Goal: Task Accomplishment & Management: Manage account settings

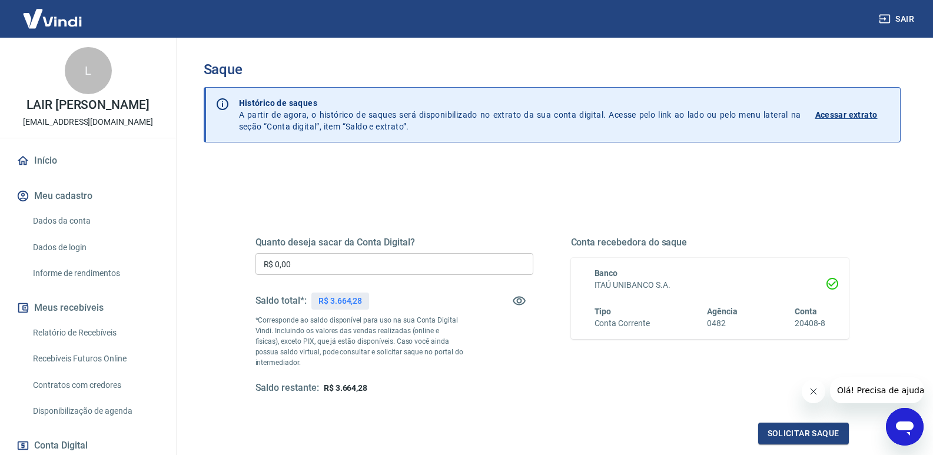
click at [423, 268] on input "R$ 0,00" at bounding box center [394, 264] width 278 height 22
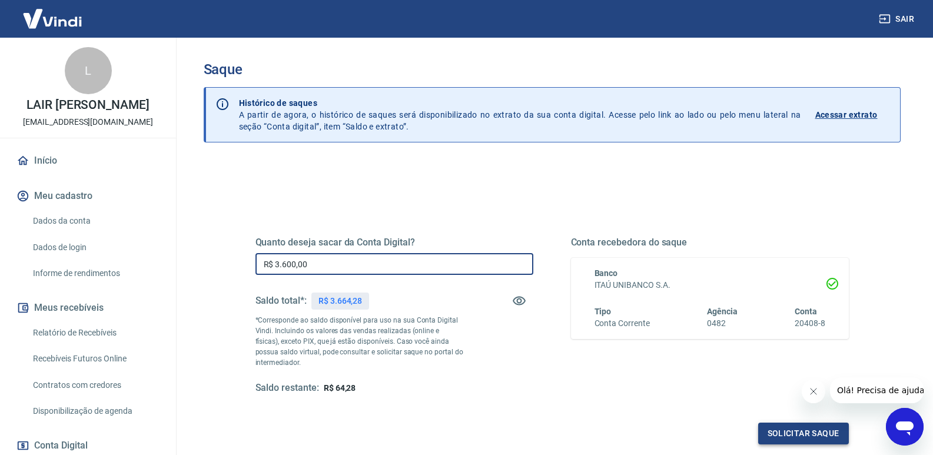
type input "R$ 3.600,00"
click at [789, 430] on button "Solicitar saque" at bounding box center [803, 434] width 91 height 22
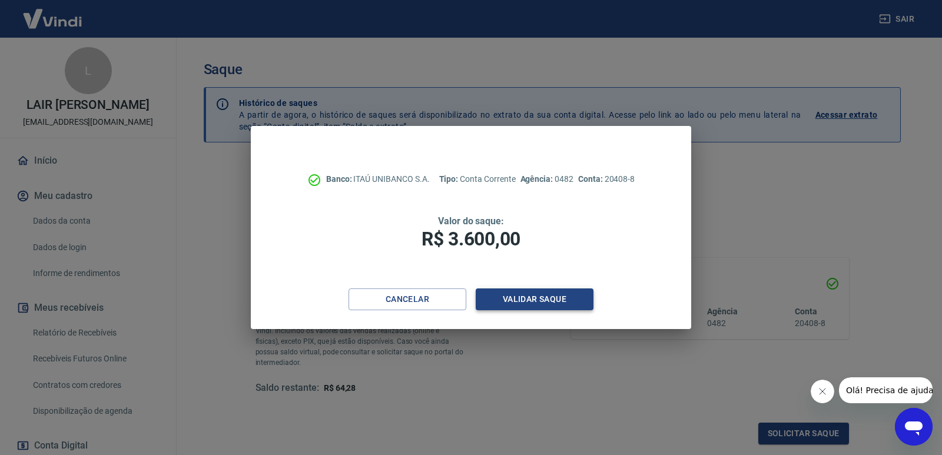
click at [533, 302] on button "Validar saque" at bounding box center [535, 299] width 118 height 22
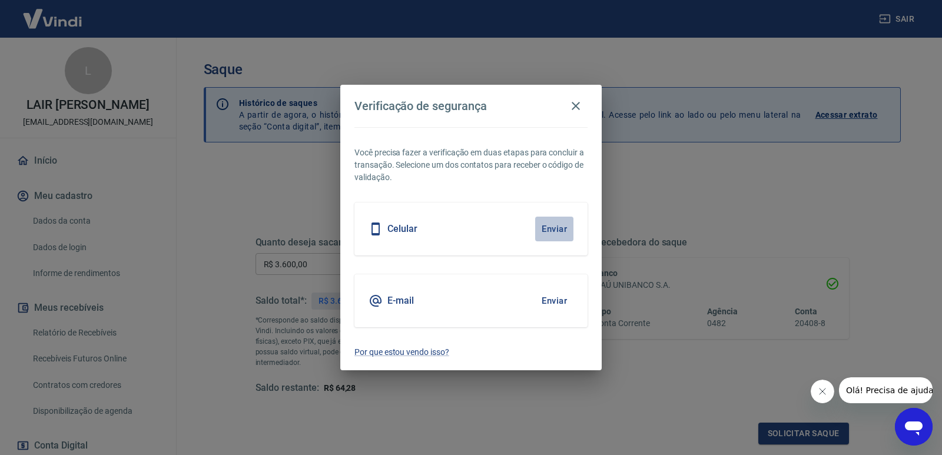
click at [549, 228] on button "Enviar" at bounding box center [554, 229] width 38 height 25
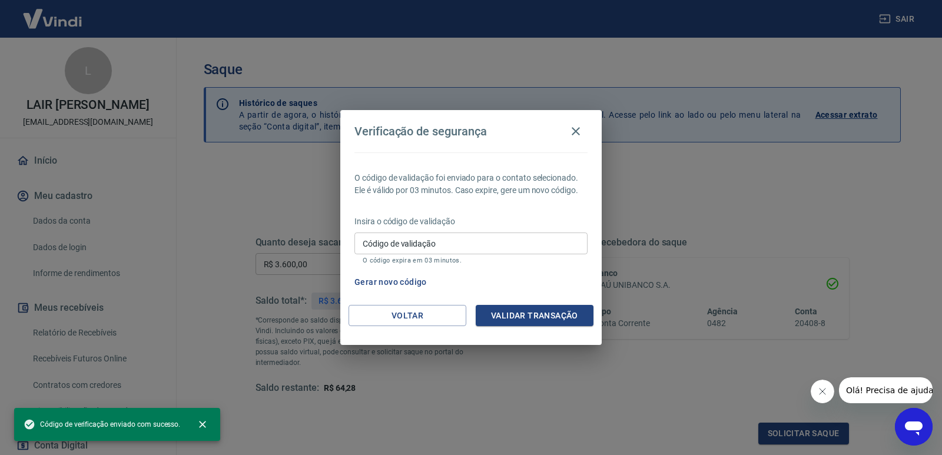
click at [552, 227] on div "Insira o código de validação Código de validação Código de validação O código e…" at bounding box center [470, 240] width 233 height 51
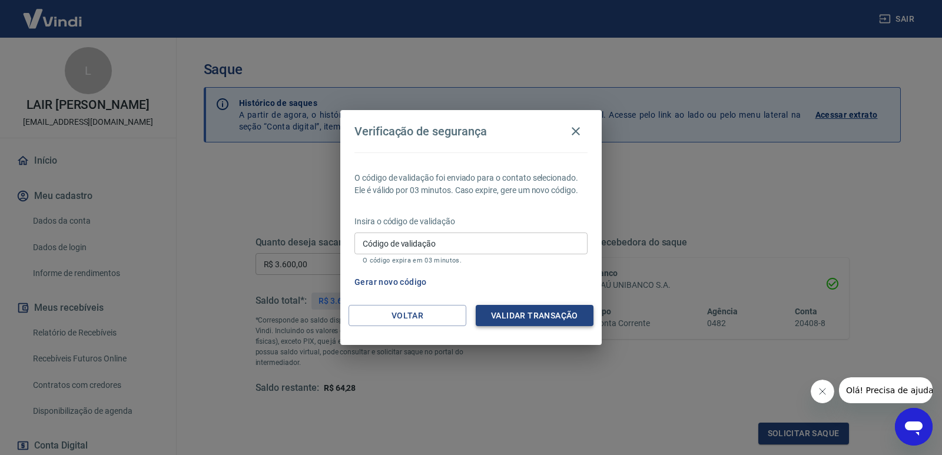
click at [521, 317] on button "Validar transação" at bounding box center [535, 316] width 118 height 22
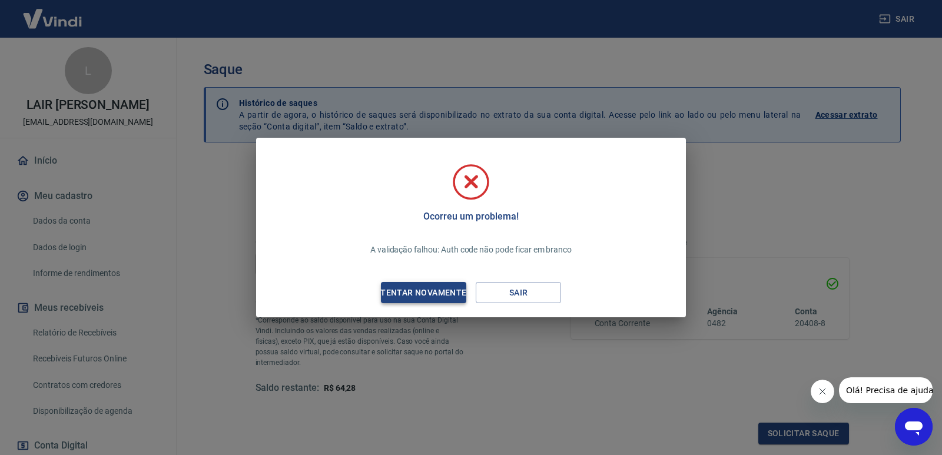
click at [423, 294] on div "Tentar novamente" at bounding box center [423, 292] width 114 height 15
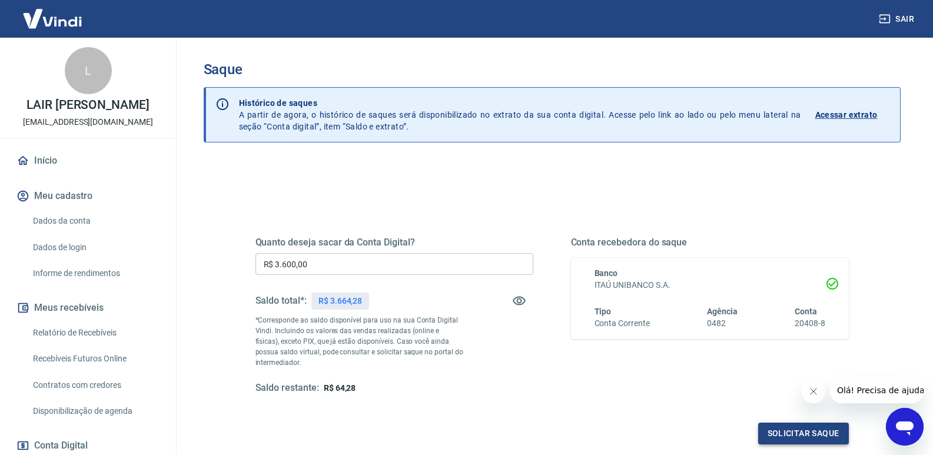
click at [795, 430] on button "Solicitar saque" at bounding box center [803, 434] width 91 height 22
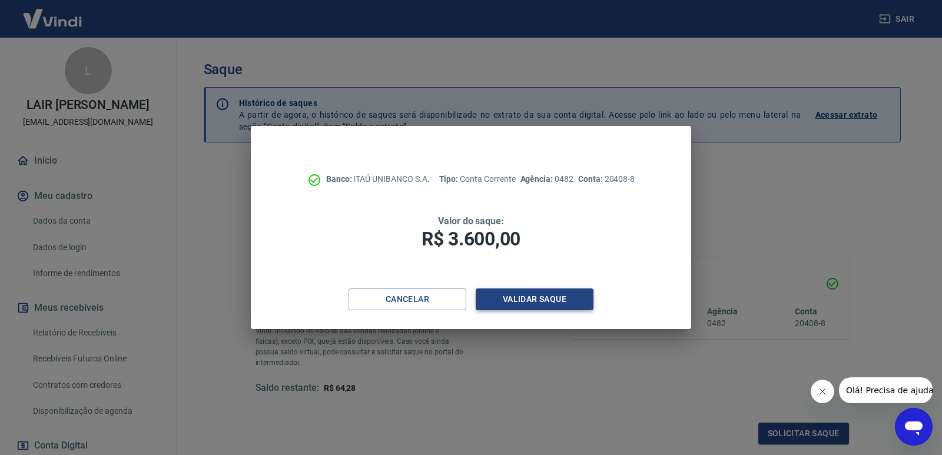
click at [550, 298] on button "Validar saque" at bounding box center [535, 299] width 118 height 22
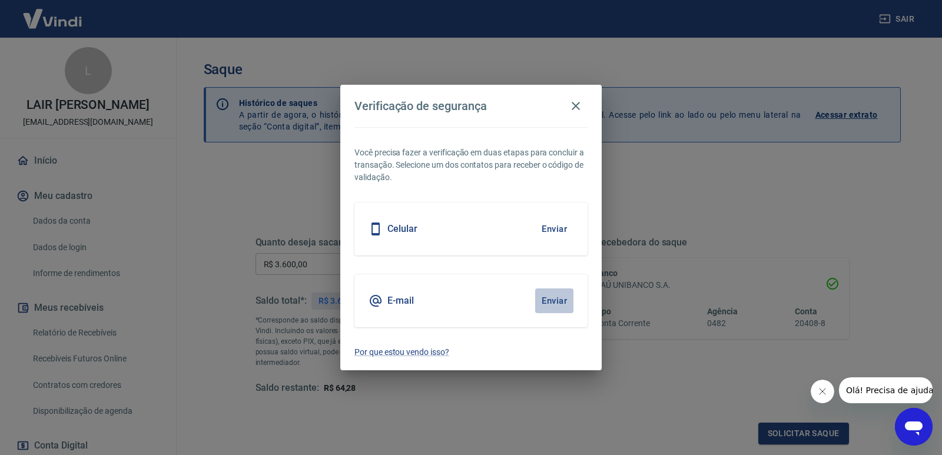
click at [553, 297] on button "Enviar" at bounding box center [554, 300] width 38 height 25
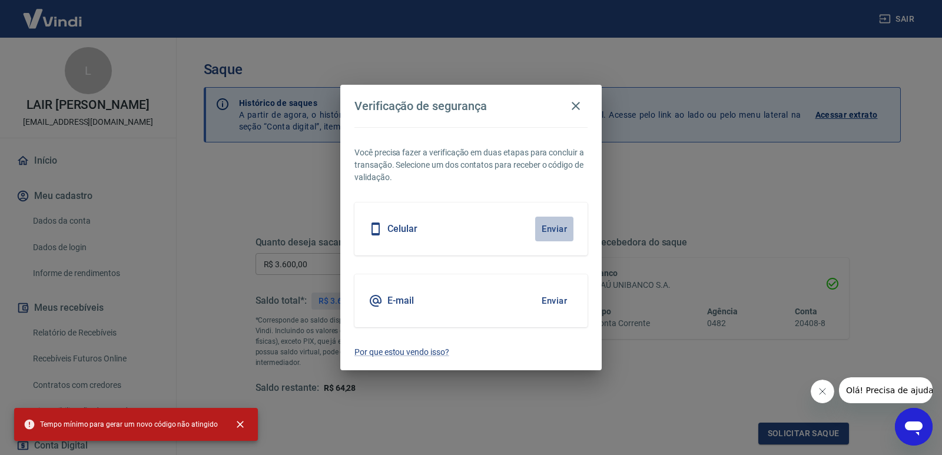
click at [550, 230] on button "Enviar" at bounding box center [554, 229] width 38 height 25
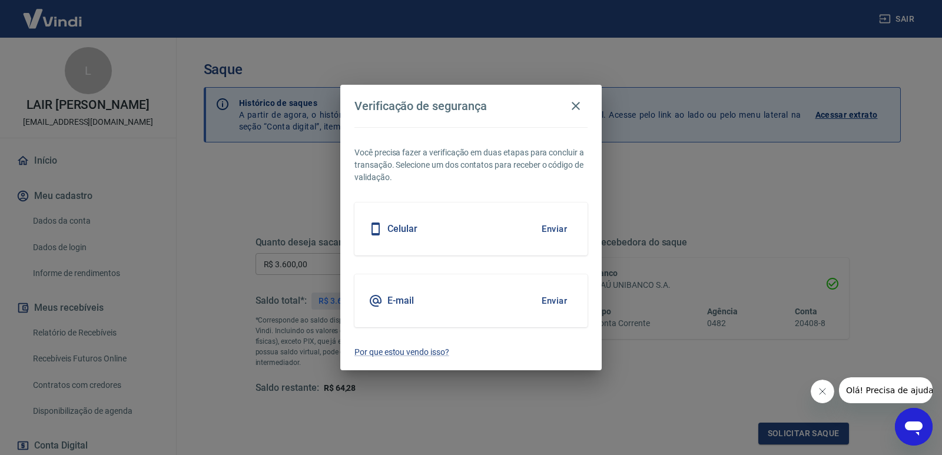
click at [429, 236] on div "Celular Enviar" at bounding box center [470, 228] width 233 height 53
click at [553, 226] on button "Enviar" at bounding box center [554, 229] width 38 height 25
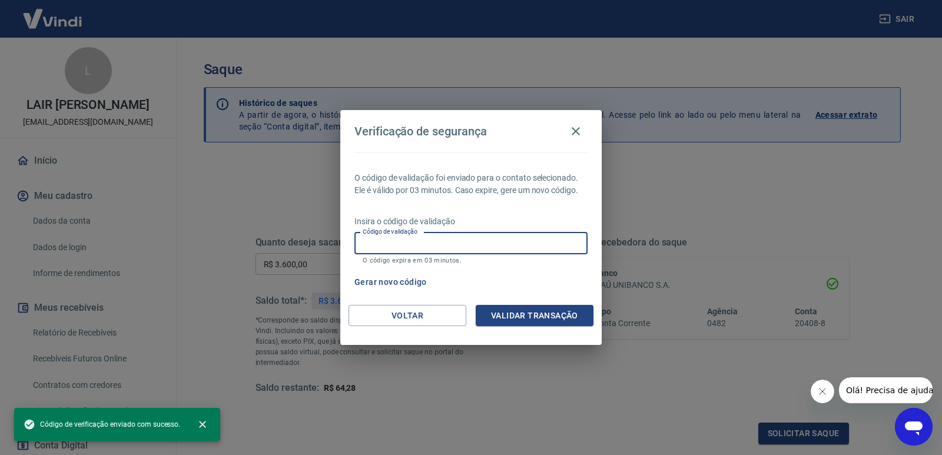
click at [460, 238] on input "Código de validação" at bounding box center [470, 243] width 233 height 22
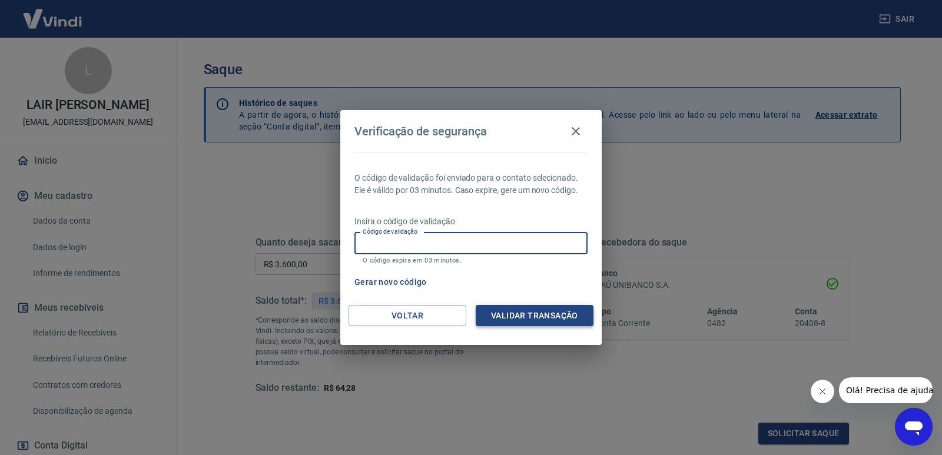
click at [525, 320] on button "Validar transação" at bounding box center [535, 316] width 118 height 22
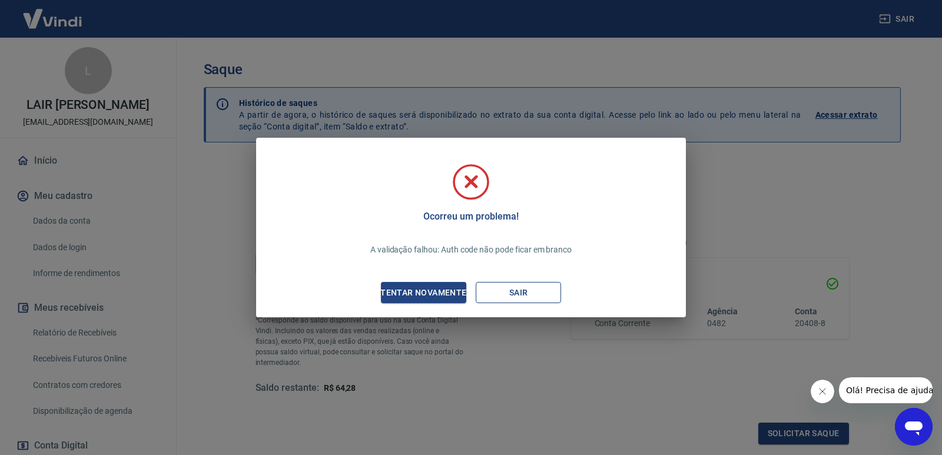
click at [504, 290] on button "Sair" at bounding box center [518, 293] width 85 height 22
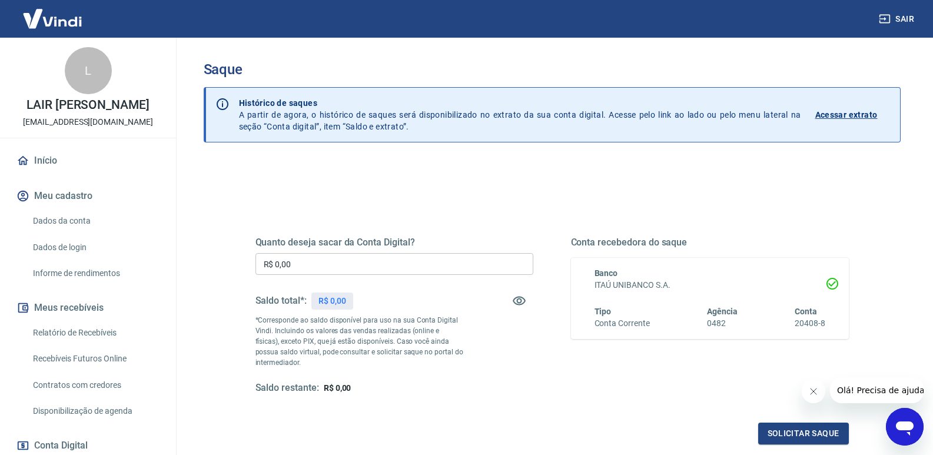
click at [350, 267] on input "R$ 0,00" at bounding box center [394, 264] width 278 height 22
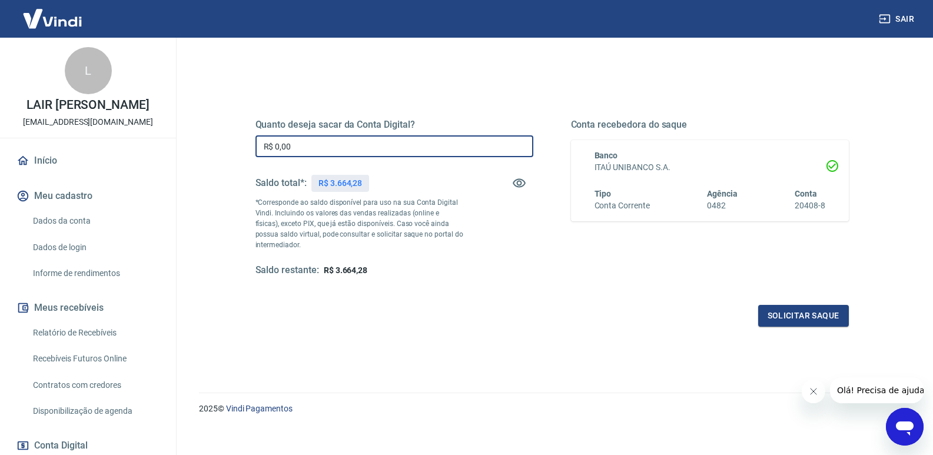
scroll to position [127, 0]
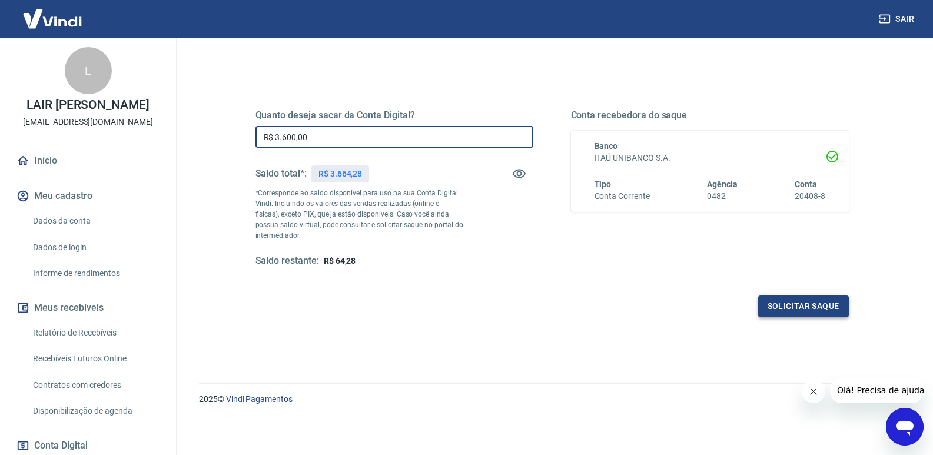
type input "R$ 3.600,00"
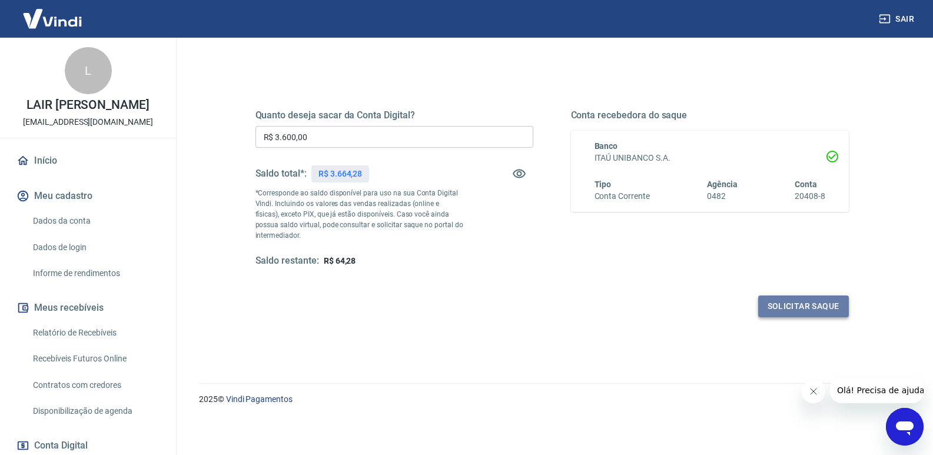
click at [795, 302] on button "Solicitar saque" at bounding box center [803, 306] width 91 height 22
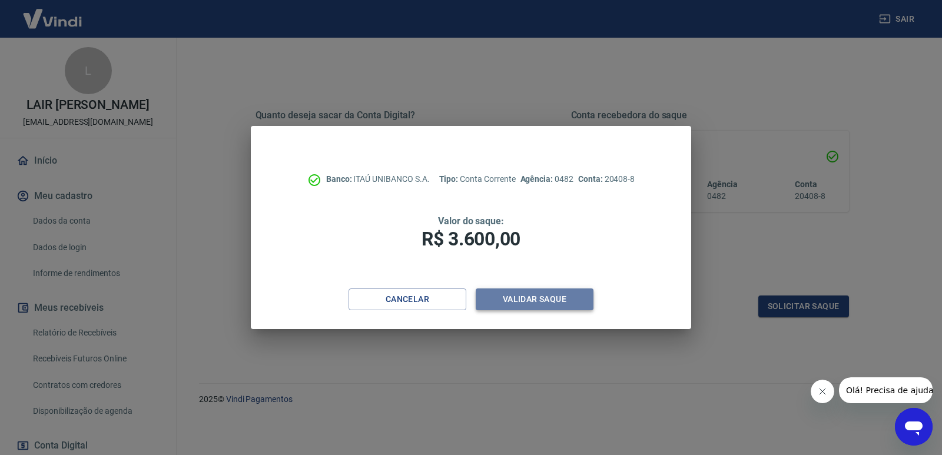
click at [532, 305] on button "Validar saque" at bounding box center [535, 299] width 118 height 22
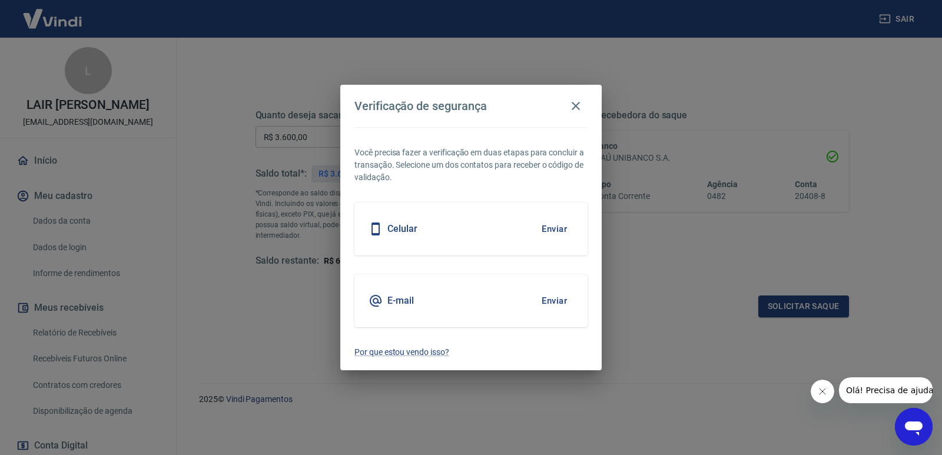
click at [552, 227] on button "Enviar" at bounding box center [554, 229] width 38 height 25
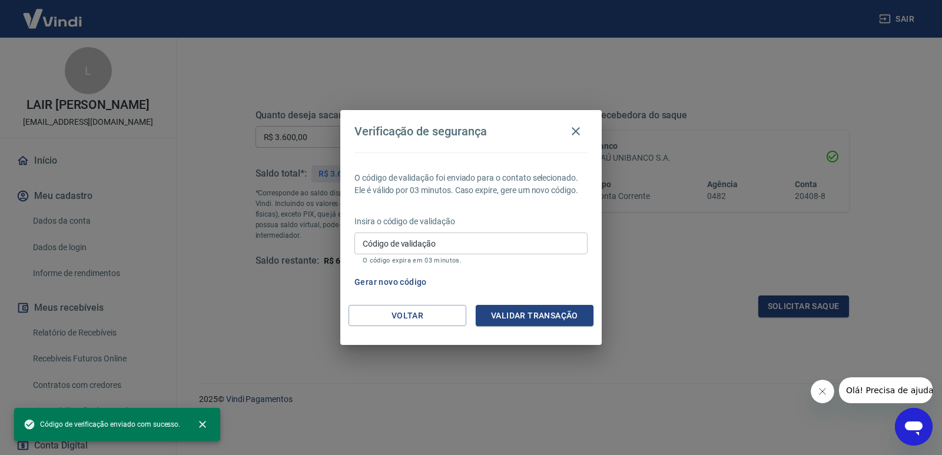
click at [451, 240] on input "Código de validação" at bounding box center [470, 243] width 233 height 22
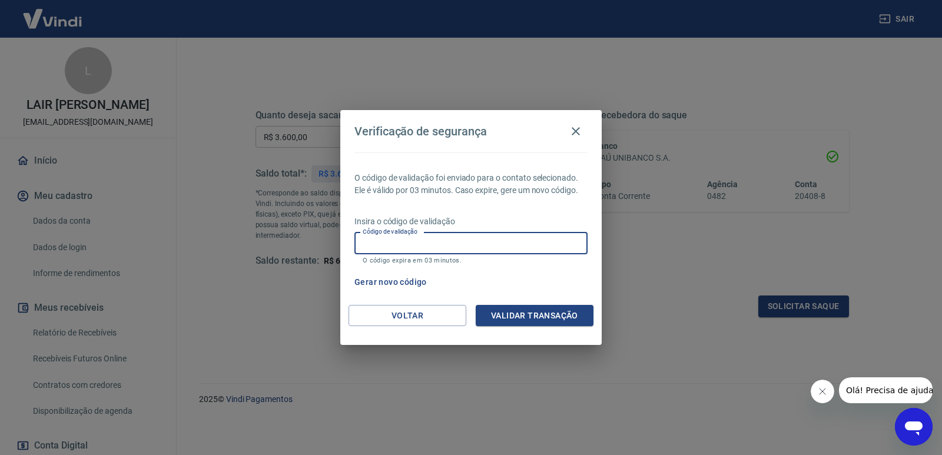
click at [475, 238] on input "Código de validação" at bounding box center [470, 243] width 233 height 22
type input "418346"
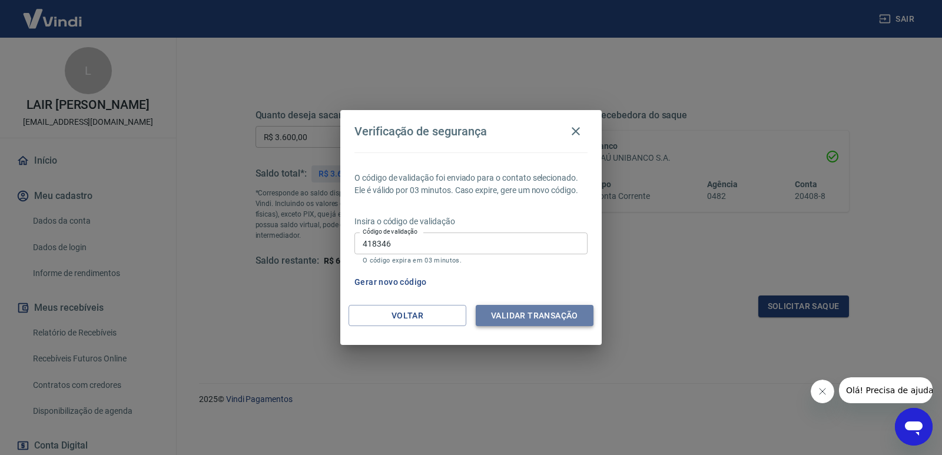
click at [513, 313] on button "Validar transação" at bounding box center [535, 316] width 118 height 22
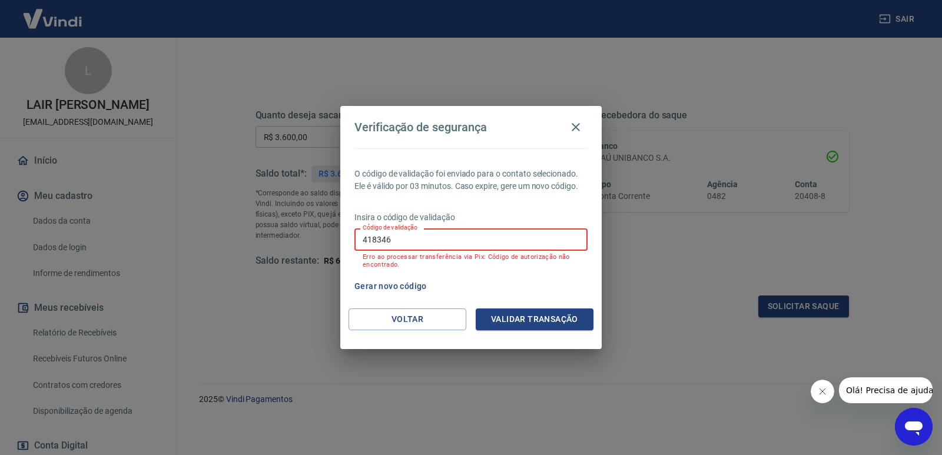
drag, startPoint x: 405, startPoint y: 240, endPoint x: 279, endPoint y: 242, distance: 126.0
click at [280, 243] on div "Verificação de segurança O código de validação foi enviado para o contato selec…" at bounding box center [471, 227] width 942 height 455
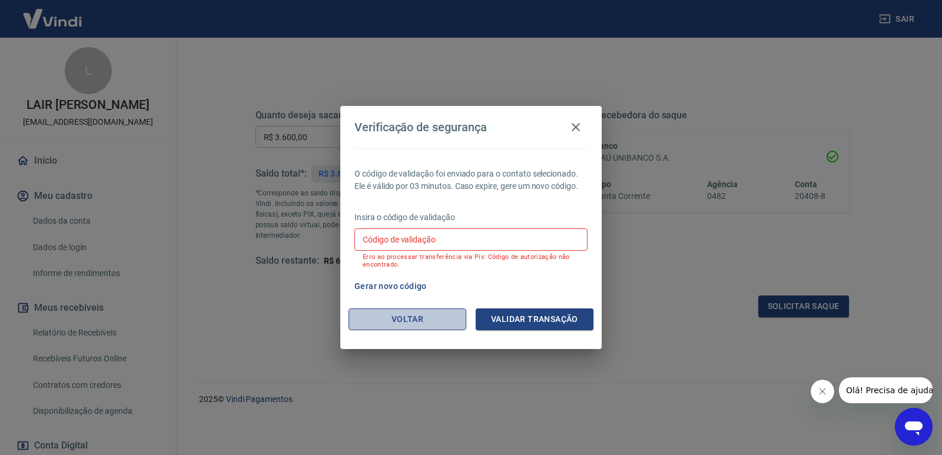
click at [418, 321] on button "Voltar" at bounding box center [407, 319] width 118 height 22
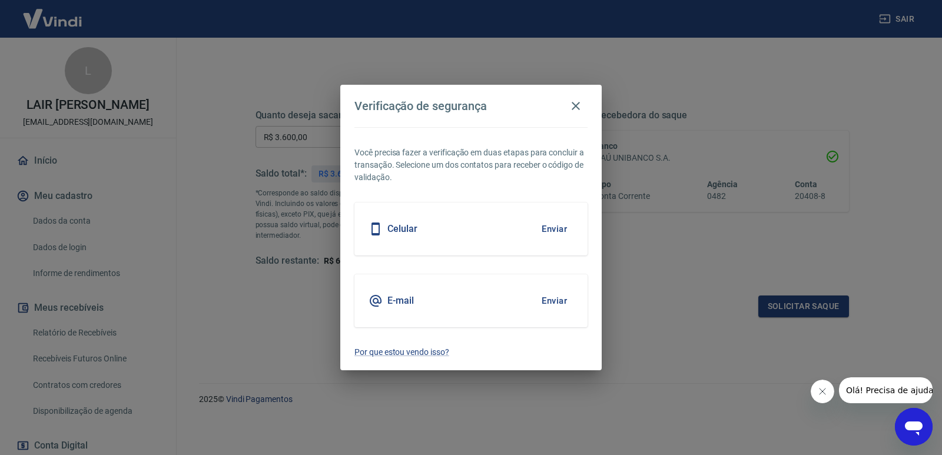
click at [551, 298] on button "Enviar" at bounding box center [554, 300] width 38 height 25
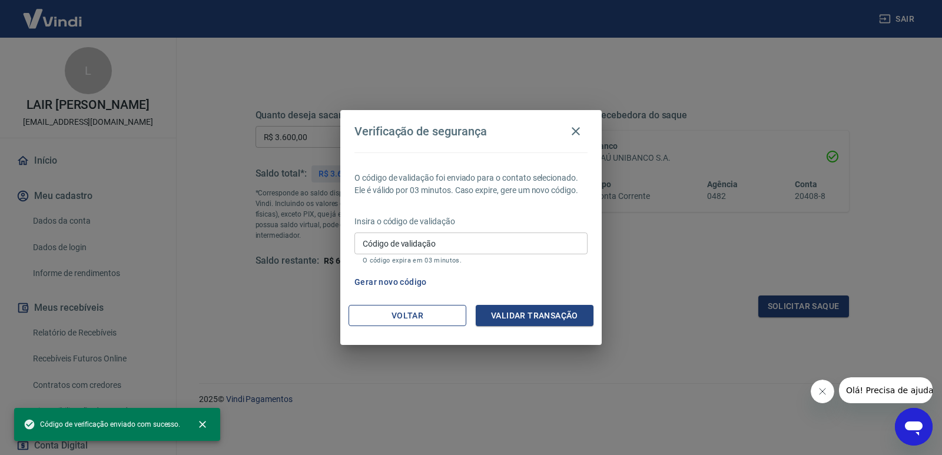
click at [426, 313] on button "Voltar" at bounding box center [407, 316] width 118 height 22
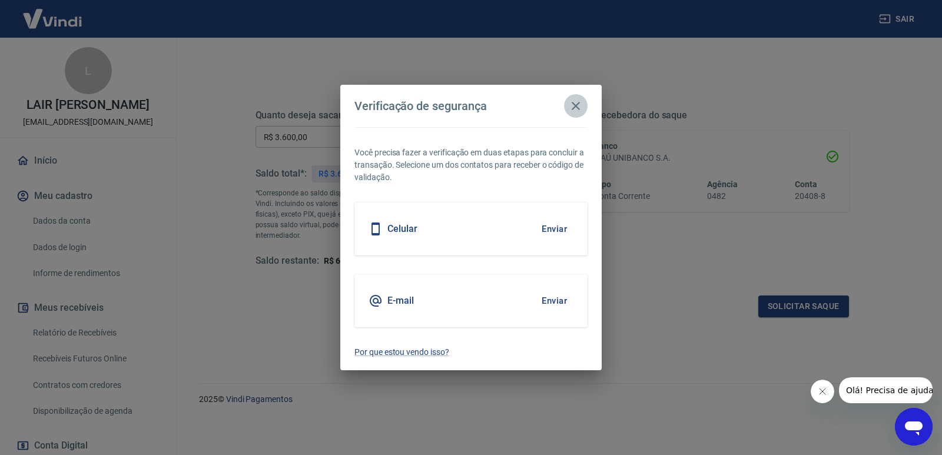
click at [575, 103] on icon "button" at bounding box center [576, 106] width 14 height 14
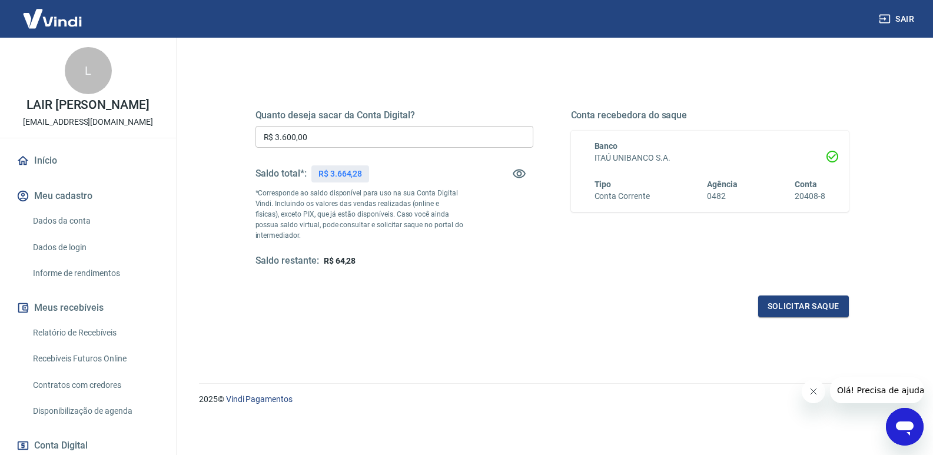
click at [453, 302] on div "Solicitar saque" at bounding box center [551, 306] width 593 height 22
drag, startPoint x: 321, startPoint y: 137, endPoint x: 205, endPoint y: 148, distance: 117.0
click at [206, 147] on div "Quanto deseja sacar da Conta Digital? R$ 3.600,00 ​ Saldo total*: R$ 3.664,28 *…" at bounding box center [552, 244] width 697 height 421
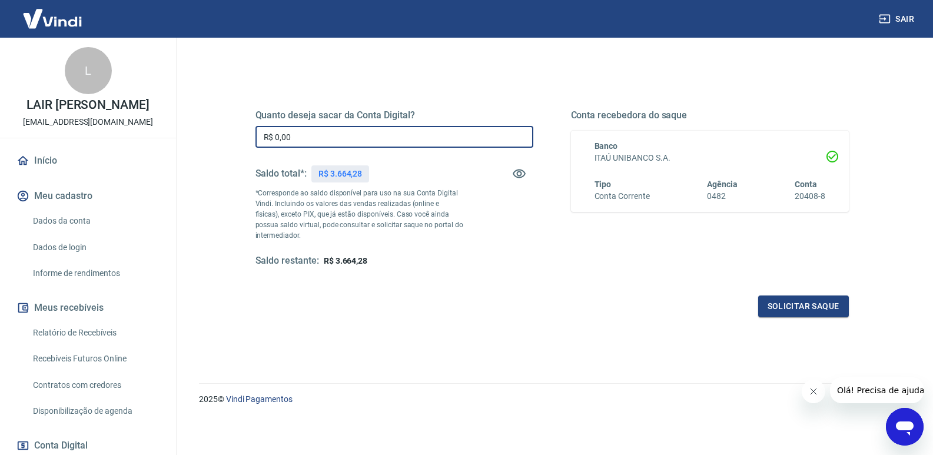
type input "R$ 0,00"
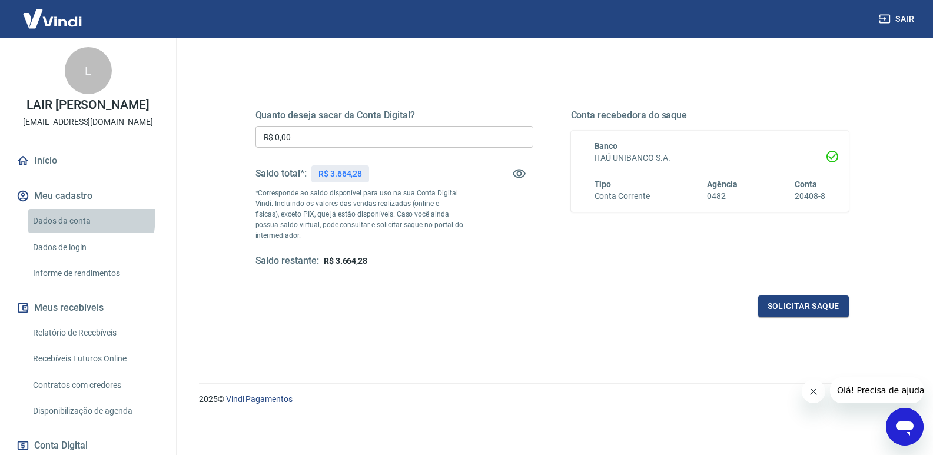
click at [59, 229] on link "Dados da conta" at bounding box center [95, 221] width 134 height 24
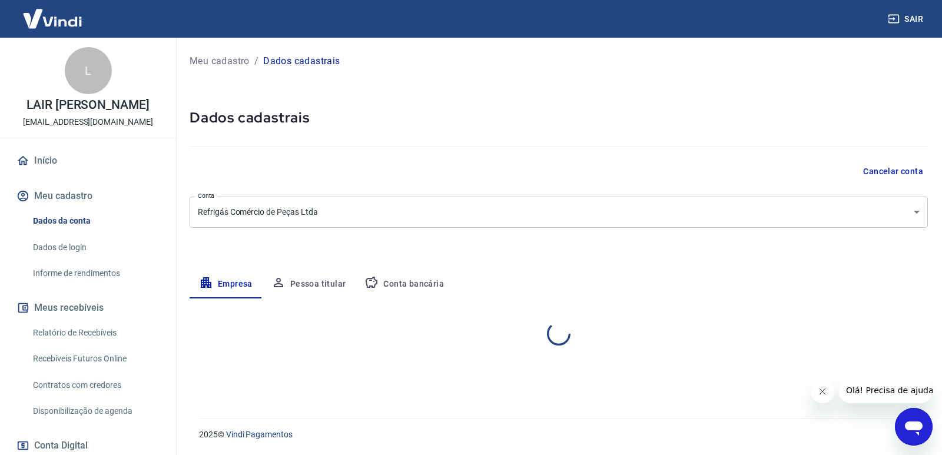
select select "SP"
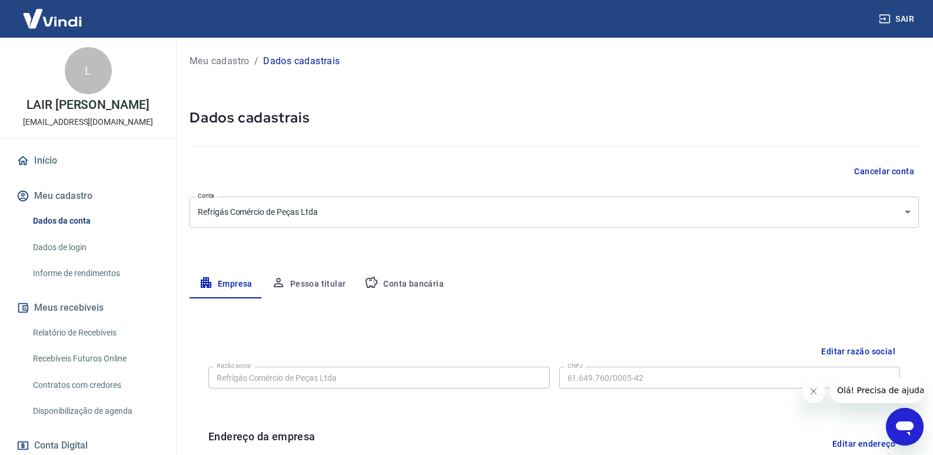
click at [72, 257] on link "Dados de login" at bounding box center [95, 247] width 134 height 24
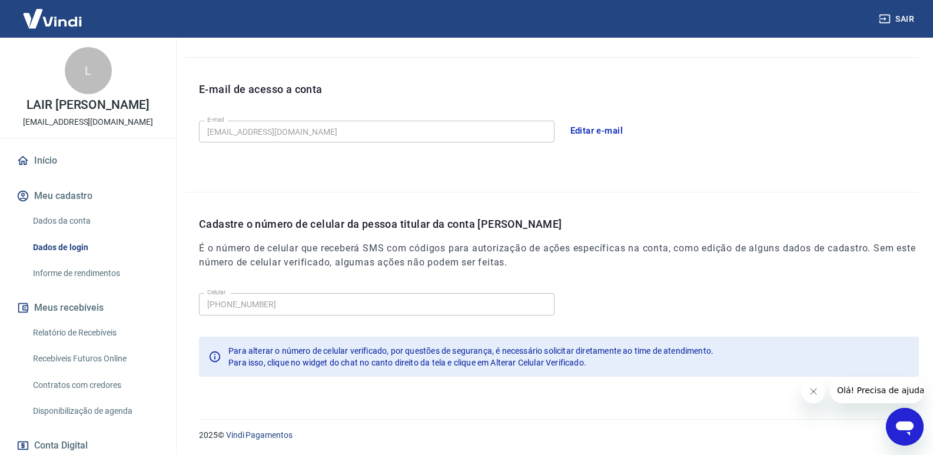
scroll to position [299, 0]
click at [77, 233] on link "Dados da conta" at bounding box center [95, 221] width 134 height 24
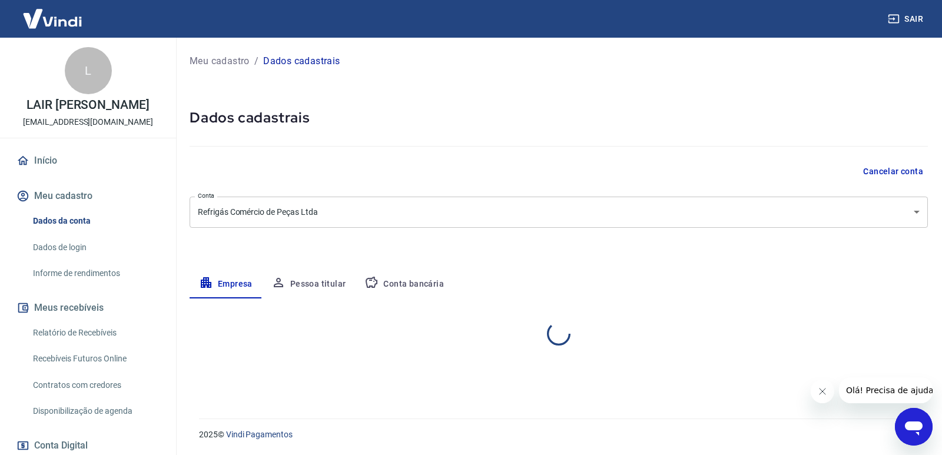
select select "SP"
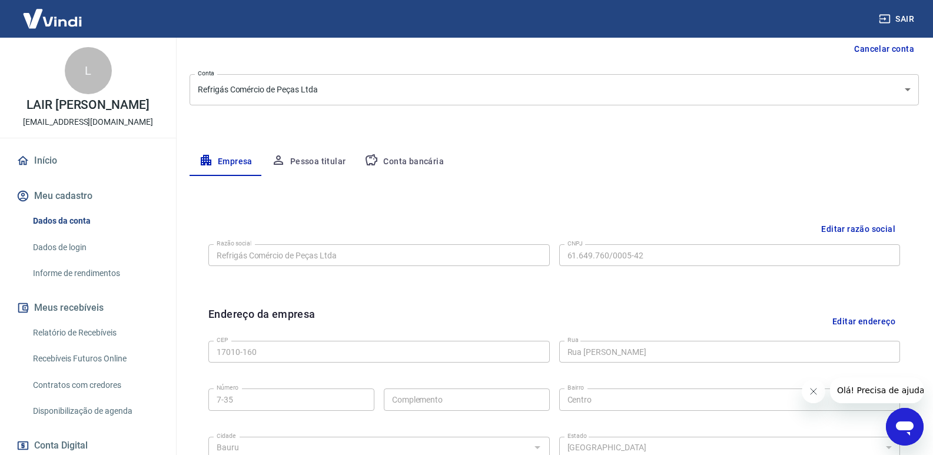
scroll to position [99, 0]
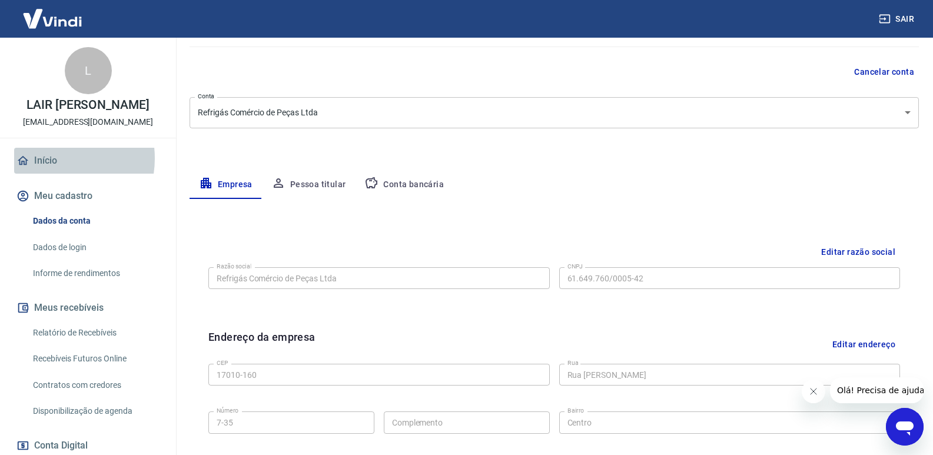
click at [50, 171] on link "Início" at bounding box center [88, 161] width 148 height 26
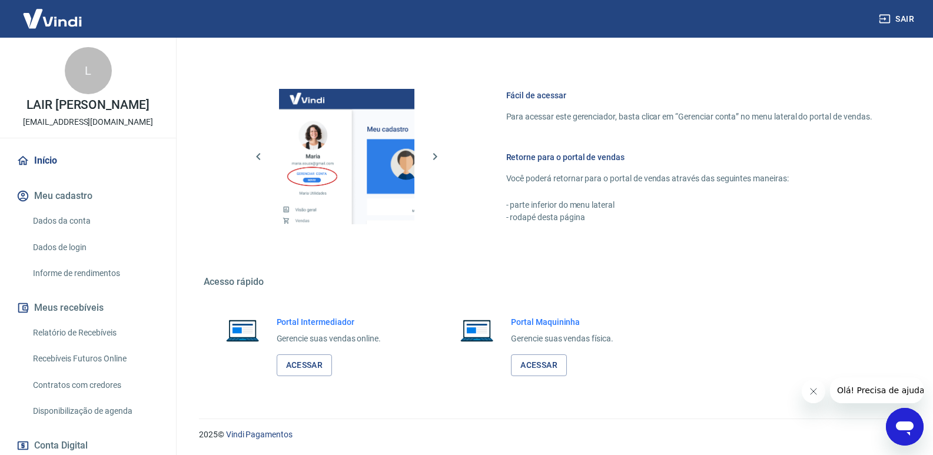
scroll to position [109, 0]
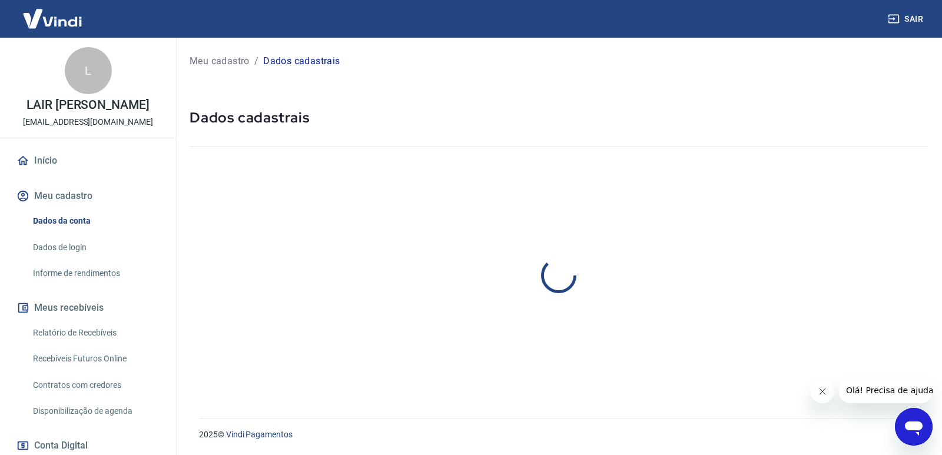
select select "SP"
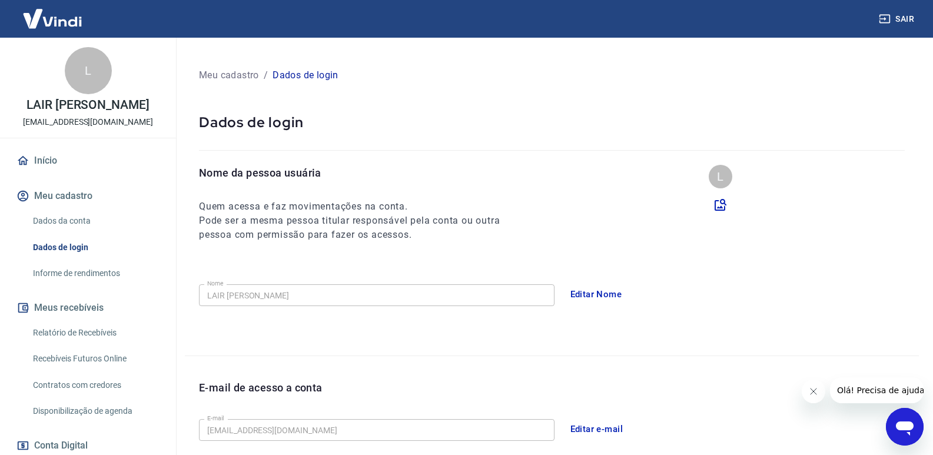
scroll to position [299, 0]
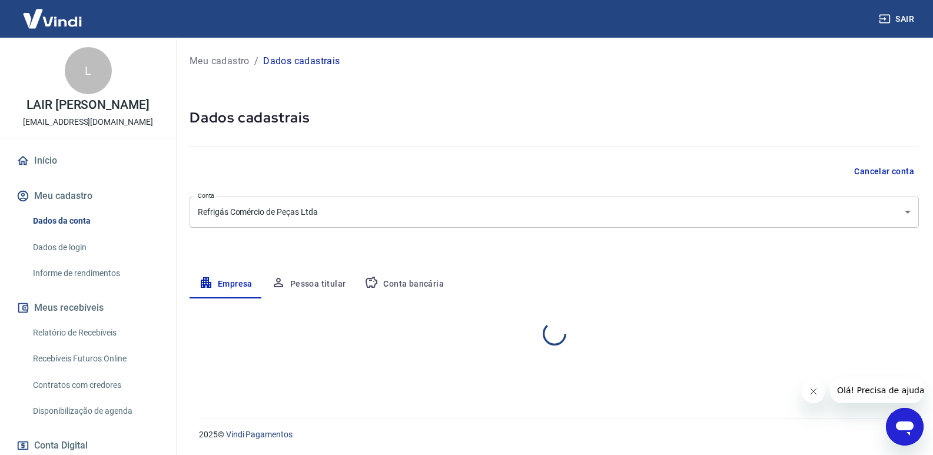
select select "SP"
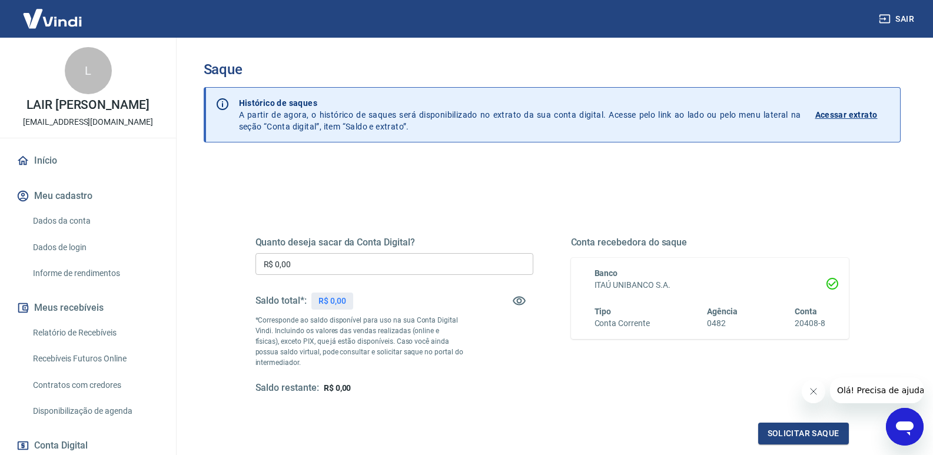
click at [382, 264] on input "R$ 0,00" at bounding box center [394, 264] width 278 height 22
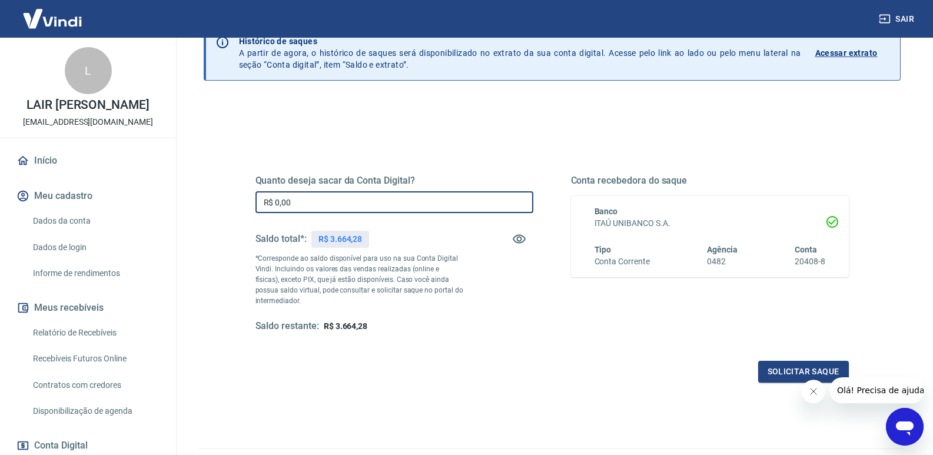
scroll to position [59, 0]
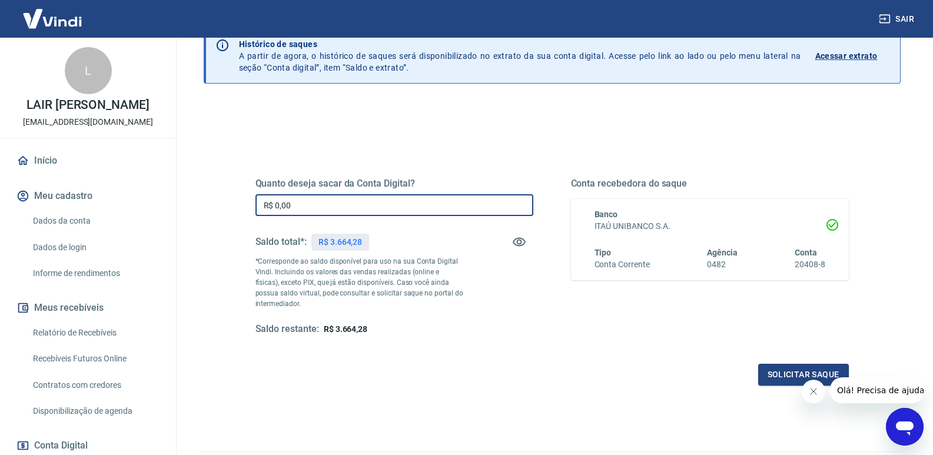
click at [341, 208] on input "R$ 0,00" at bounding box center [394, 205] width 278 height 22
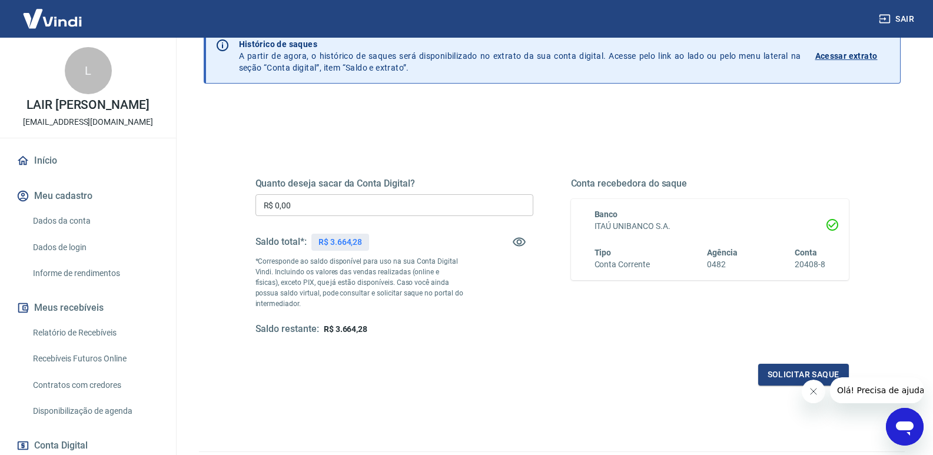
drag, startPoint x: 210, startPoint y: 170, endPoint x: 363, endPoint y: 121, distance: 160.6
click at [210, 170] on div "Quanto deseja sacar da Conta Digital? R$ 0,00 ​ Saldo total*: R$ 3.664,28 *Corr…" at bounding box center [552, 312] width 697 height 421
